Goal: Task Accomplishment & Management: Manage account settings

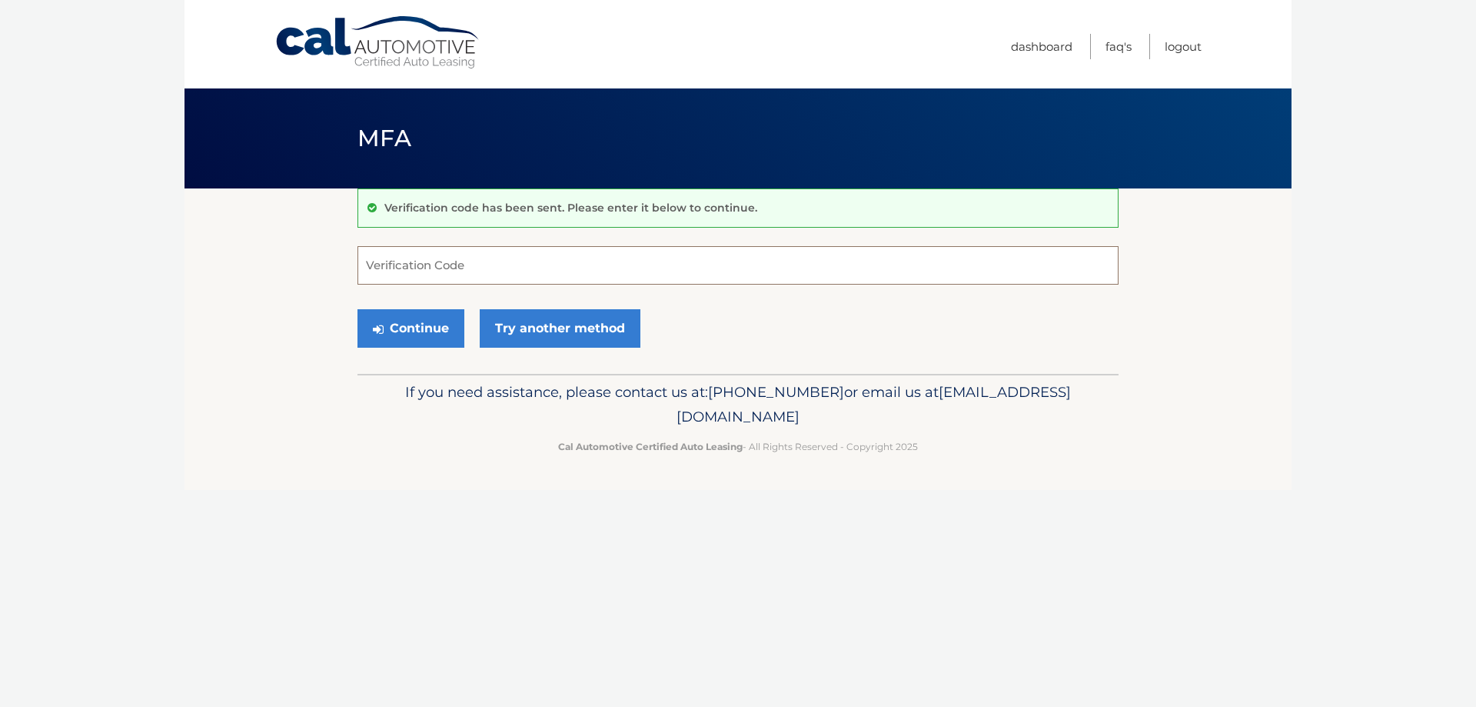
click at [627, 262] on input "Verification Code" at bounding box center [737, 265] width 761 height 38
type input "135114"
click at [411, 333] on button "Continue" at bounding box center [410, 328] width 107 height 38
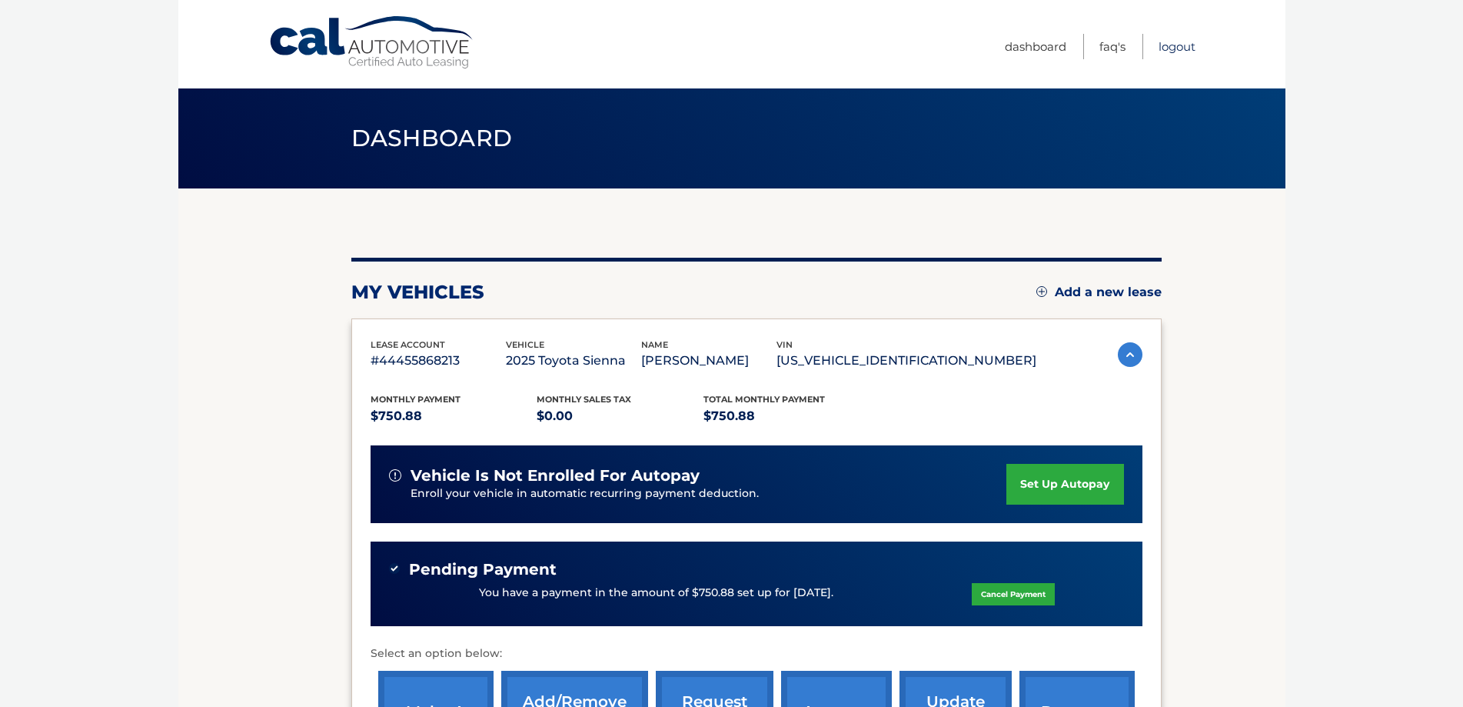
click at [1172, 43] on link "Logout" at bounding box center [1177, 46] width 37 height 25
